Goal: Find specific page/section: Find specific page/section

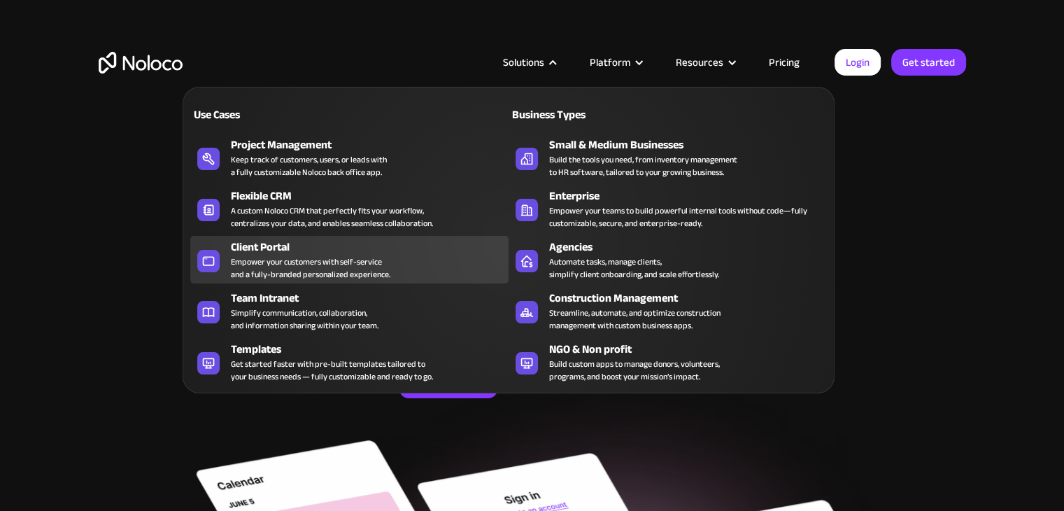
click at [288, 250] on div "Client Portal" at bounding box center [373, 247] width 284 height 17
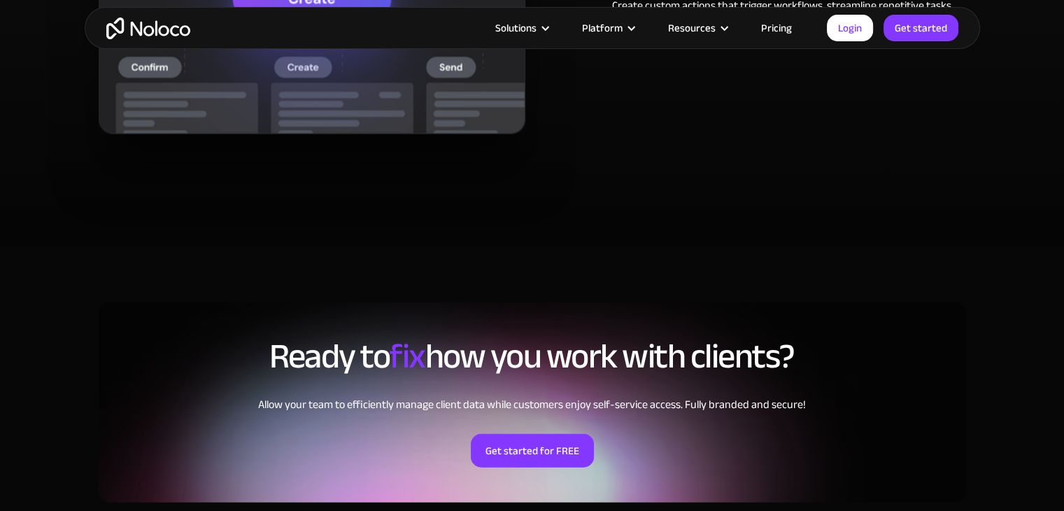
scroll to position [3289, 0]
